Goal: Find specific page/section: Find specific page/section

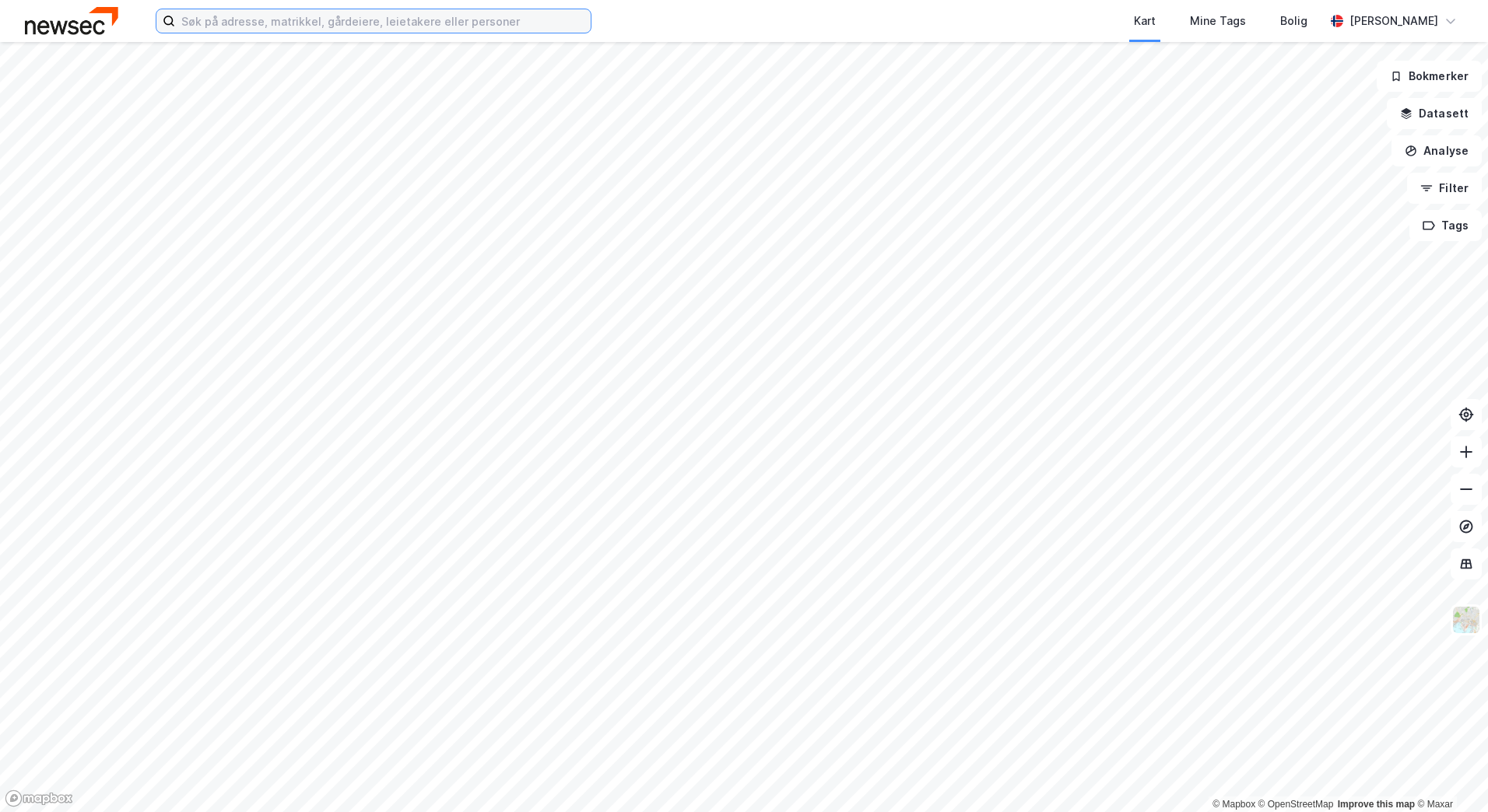
click at [257, 19] on input at bounding box center [383, 20] width 416 height 23
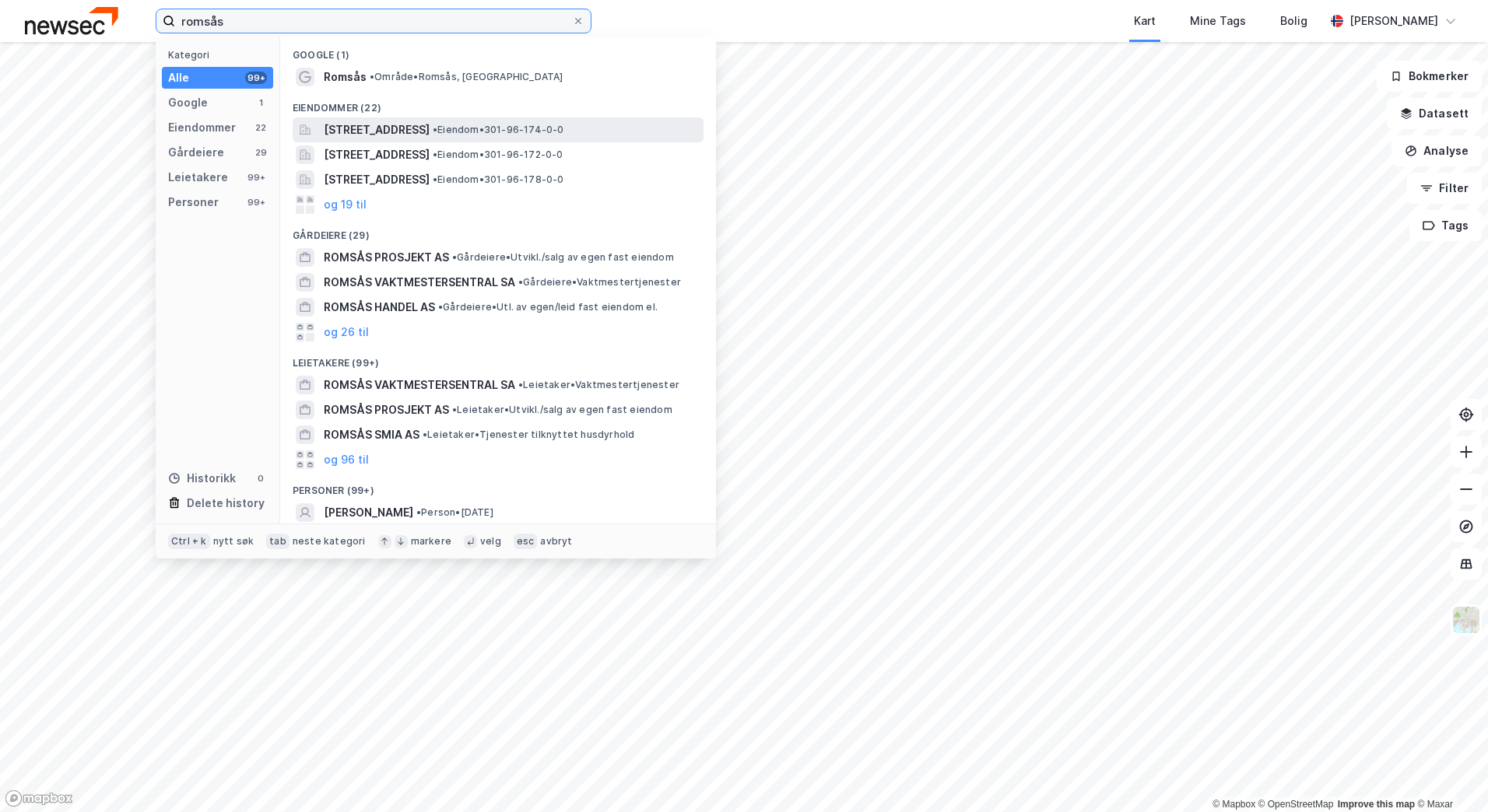
type input "romsås"
click at [430, 128] on span "[STREET_ADDRESS]" at bounding box center [377, 130] width 106 height 19
